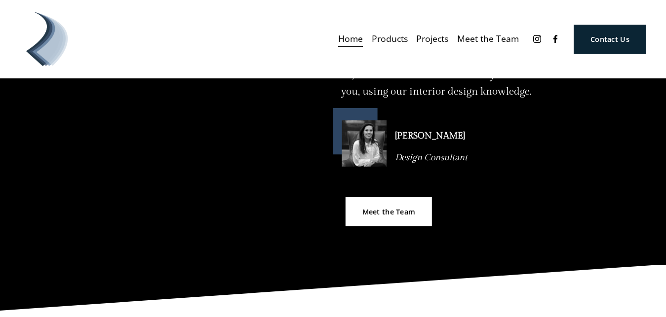
scroll to position [755, 0]
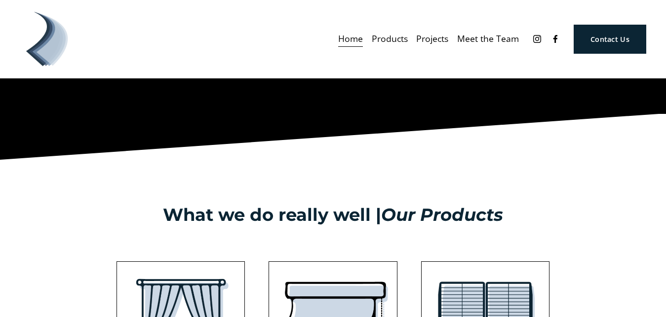
click at [604, 44] on link "Contact Us" at bounding box center [609, 39] width 72 height 29
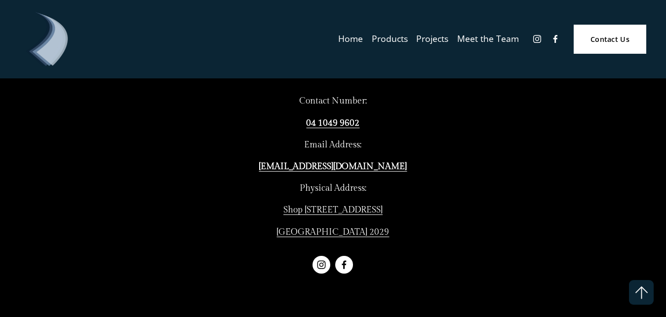
scroll to position [497, 0]
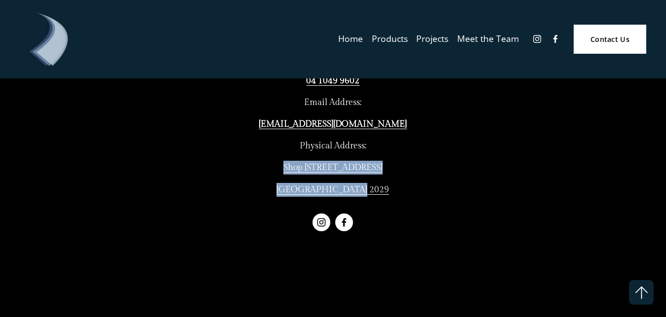
drag, startPoint x: 265, startPoint y: 160, endPoint x: 394, endPoint y: 188, distance: 131.6
click at [394, 188] on div "Contact Number: 04 1049 9602 Email Address: mignon@debonaircurtainsandblinds.co…" at bounding box center [332, 124] width 197 height 145
copy div "Shop 6/690 New South Head Rd Rose Bay NSW 2029"
